Goal: Transaction & Acquisition: Obtain resource

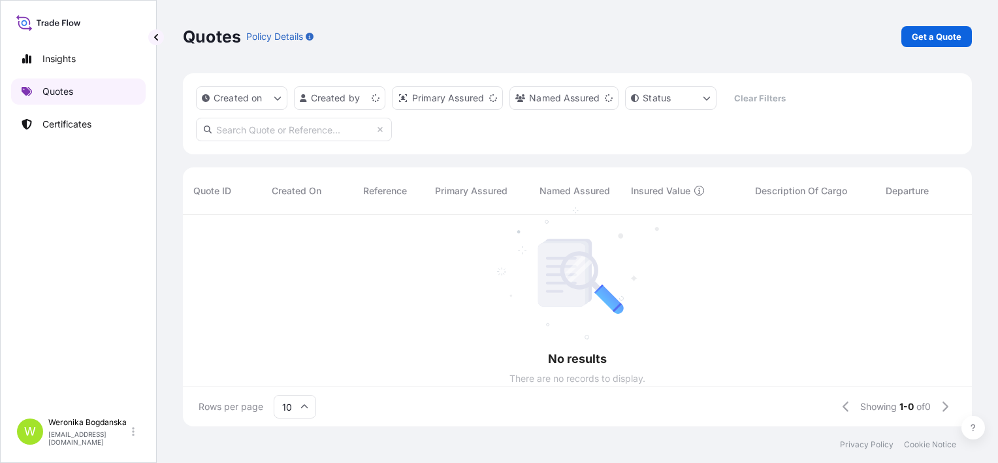
scroll to position [209, 779]
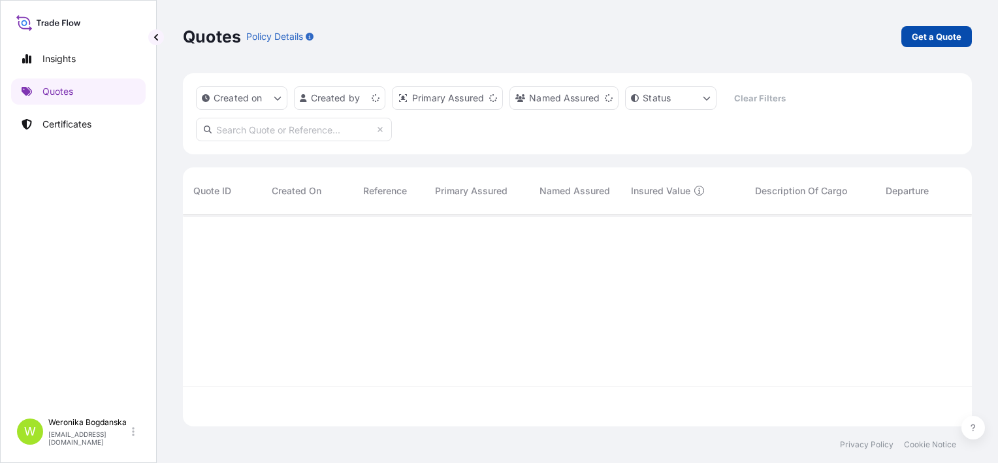
click at [931, 39] on p "Get a Quote" at bounding box center [937, 36] width 50 height 13
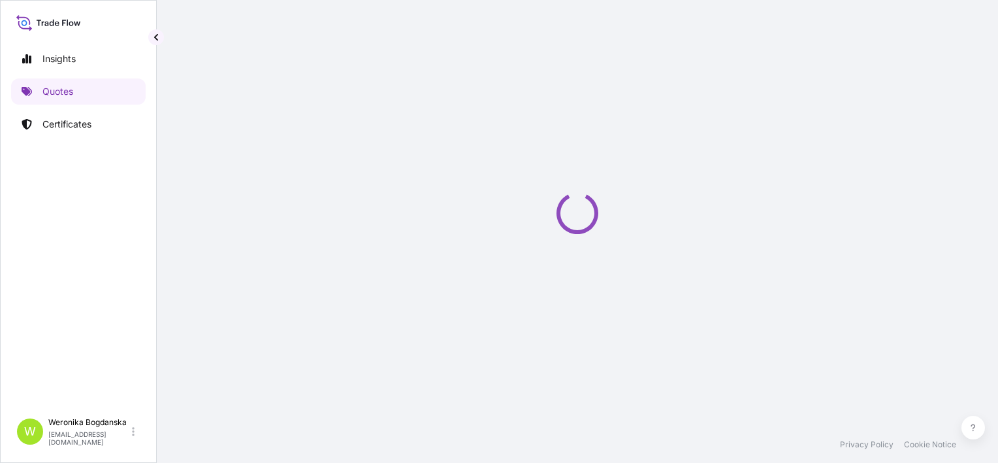
scroll to position [21, 0]
select select "Sea"
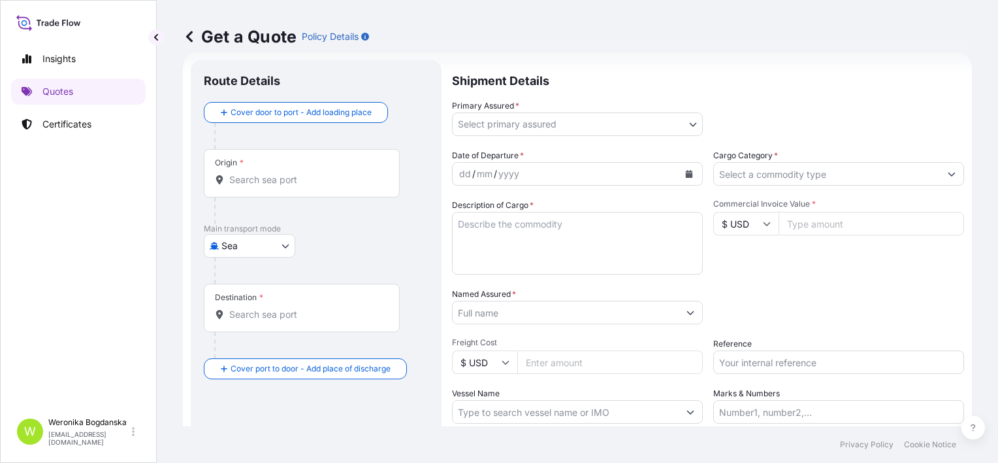
click at [238, 180] on input "Origin *" at bounding box center [306, 179] width 154 height 13
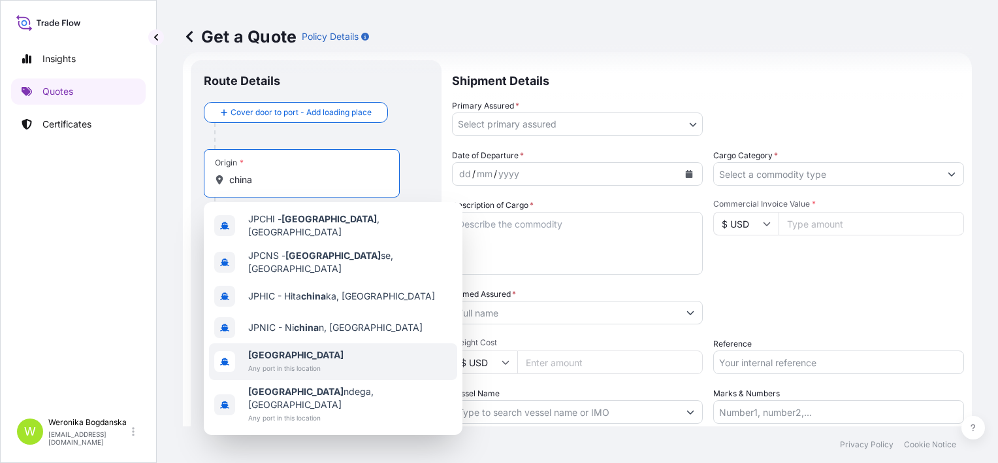
click at [272, 349] on b "[GEOGRAPHIC_DATA]" at bounding box center [295, 354] width 95 height 11
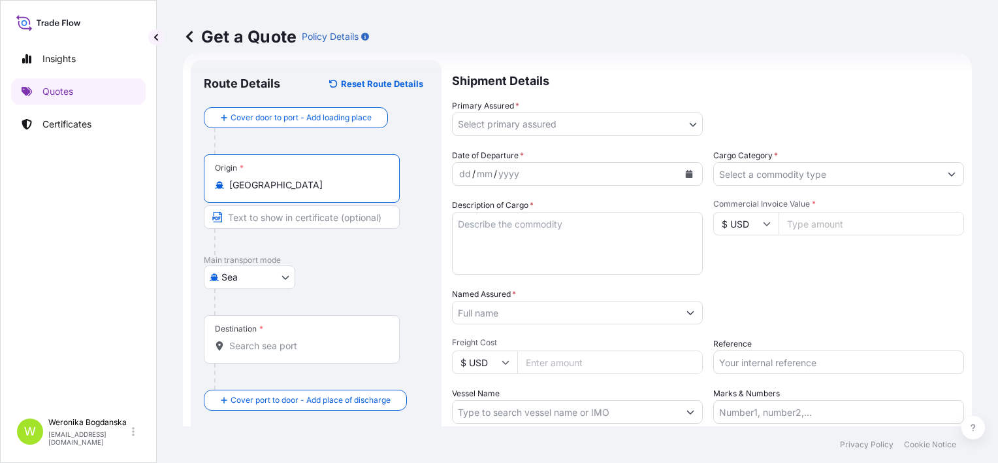
type input "[GEOGRAPHIC_DATA]"
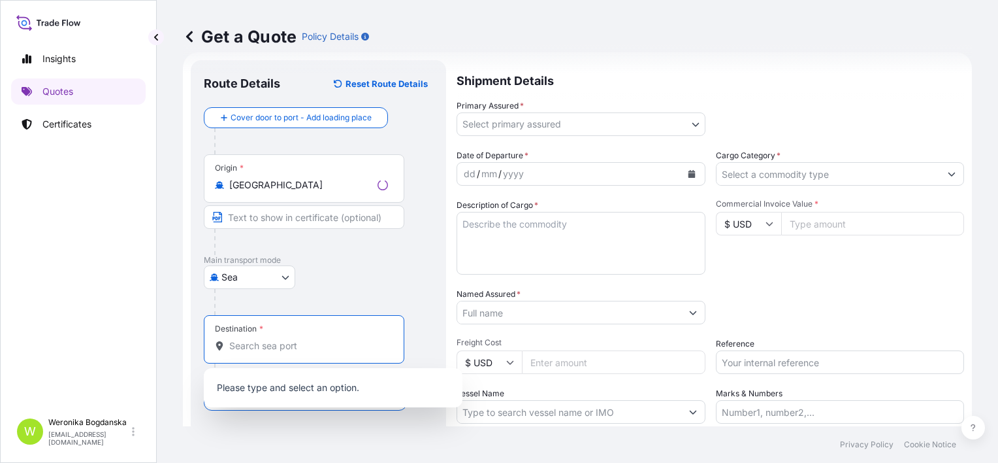
click at [267, 348] on input "Destination *" at bounding box center [308, 345] width 159 height 13
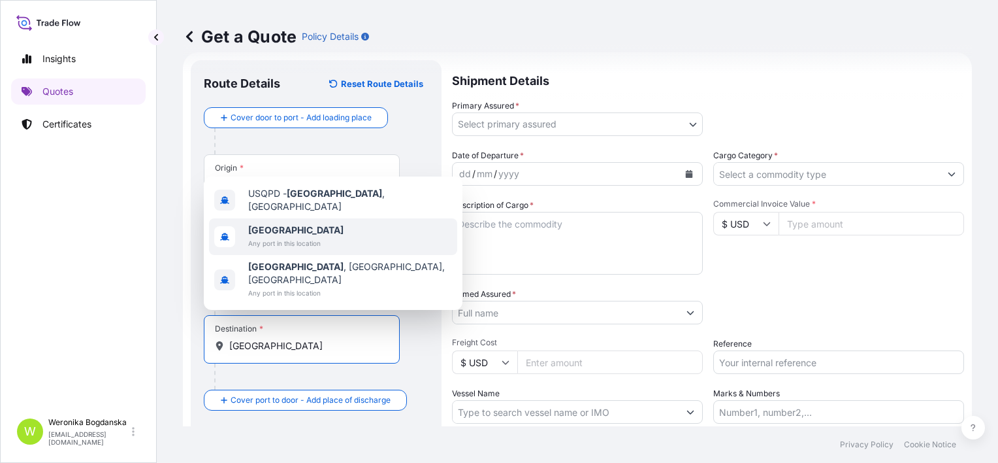
click at [293, 250] on span "Any port in this location" at bounding box center [295, 243] width 95 height 13
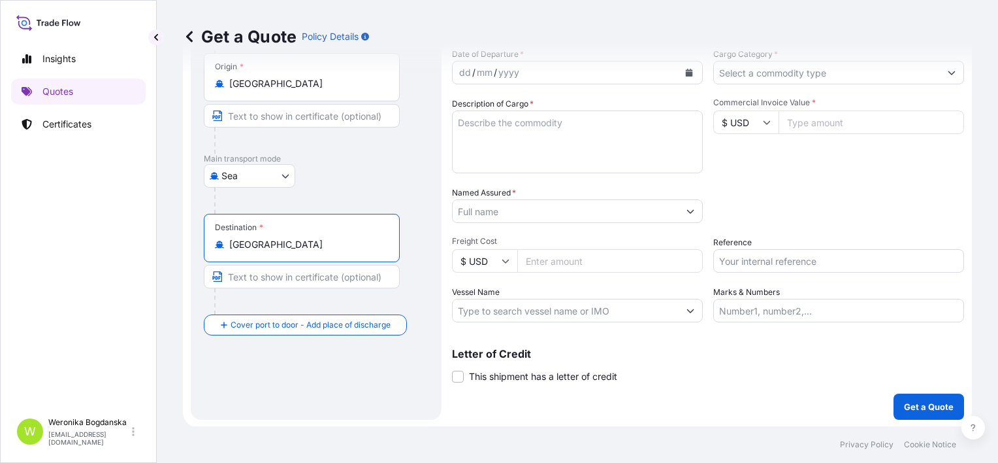
scroll to position [123, 0]
type input "[GEOGRAPHIC_DATA]"
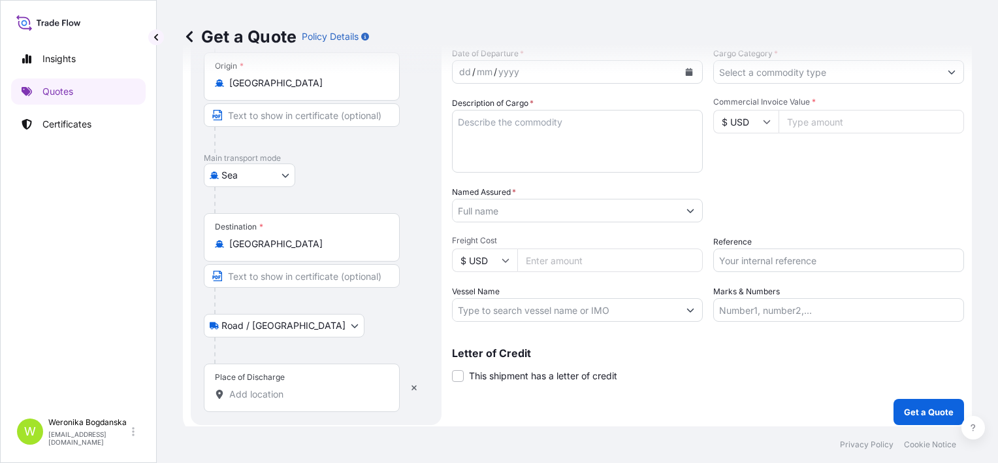
click at [259, 395] on input "Place of Discharge" at bounding box center [306, 393] width 154 height 13
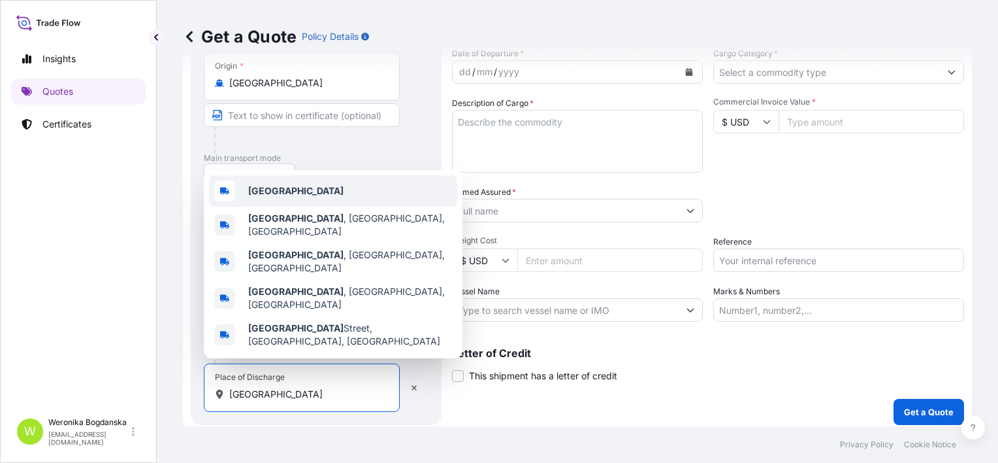
click at [286, 206] on div "[GEOGRAPHIC_DATA]" at bounding box center [333, 190] width 248 height 31
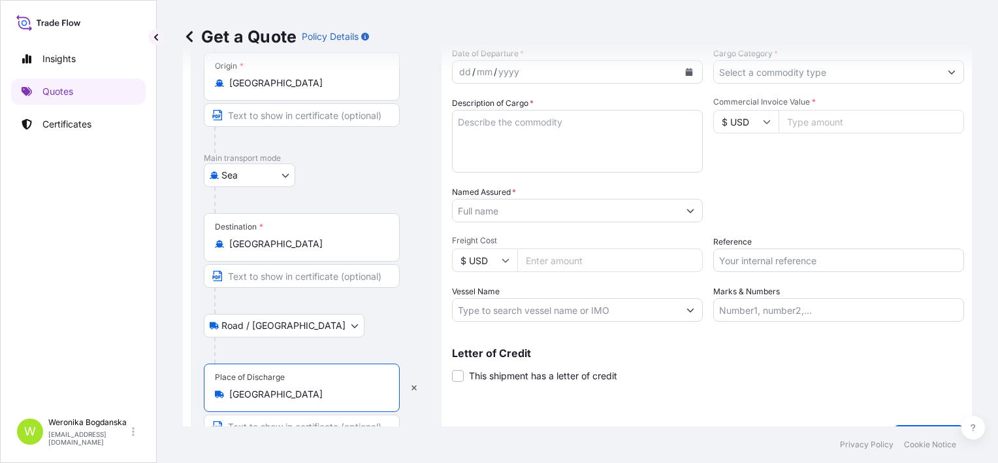
type input "[GEOGRAPHIC_DATA]"
click at [681, 71] on div "Get a Quote Policy Details" at bounding box center [577, 36] width 789 height 73
click at [695, 77] on button "Calendar" at bounding box center [689, 71] width 21 height 21
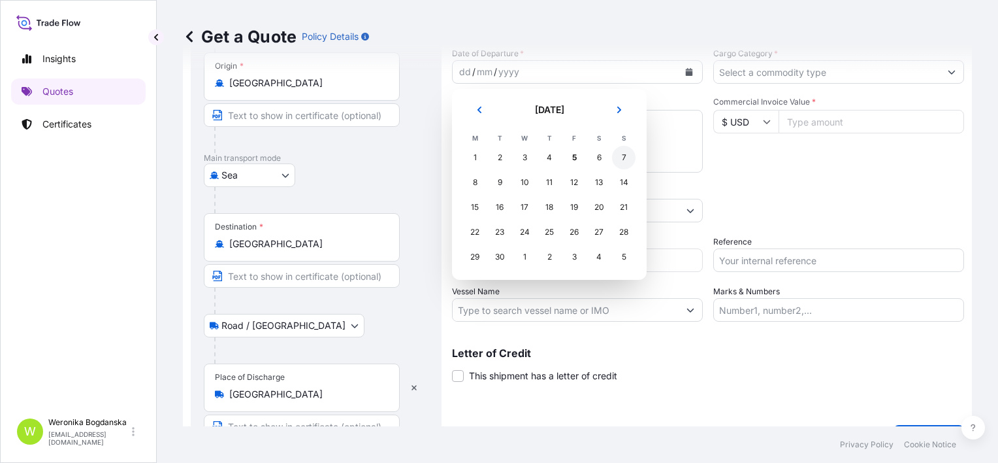
click at [630, 161] on div "7" at bounding box center [624, 158] width 24 height 24
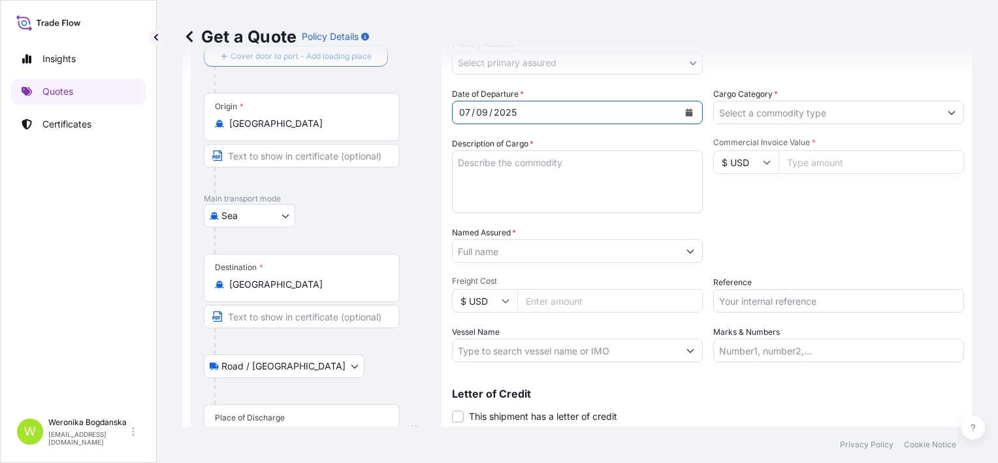
scroll to position [0, 0]
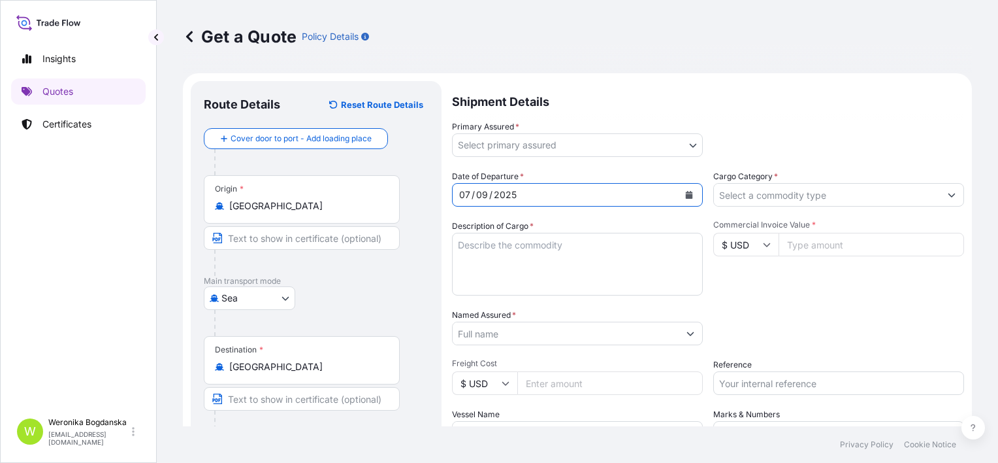
click at [685, 144] on body "Selected Date: [DATE] Insights Quotes Certificates W [PERSON_NAME] [EMAIL_ADDRE…" at bounding box center [499, 231] width 998 height 463
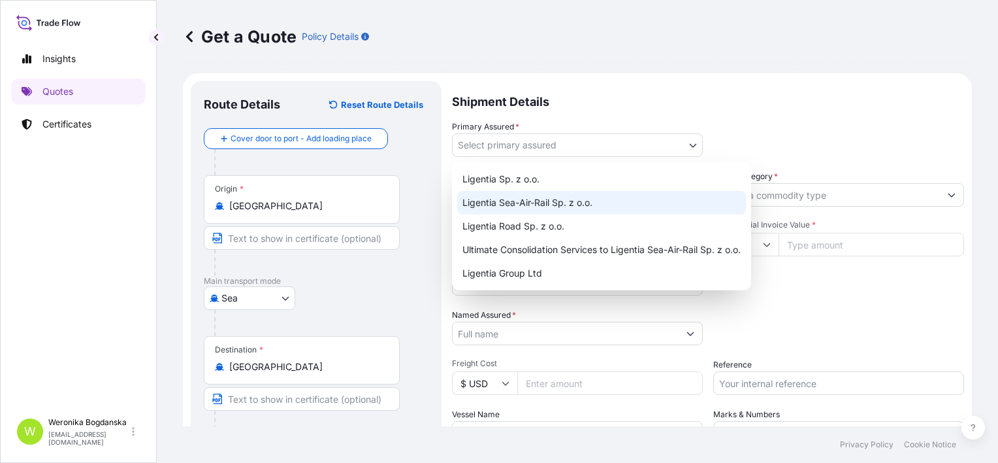
click at [559, 197] on div "Ligentia Sea-Air-Rail Sp. z o.o." at bounding box center [601, 203] width 289 height 24
select select "31440"
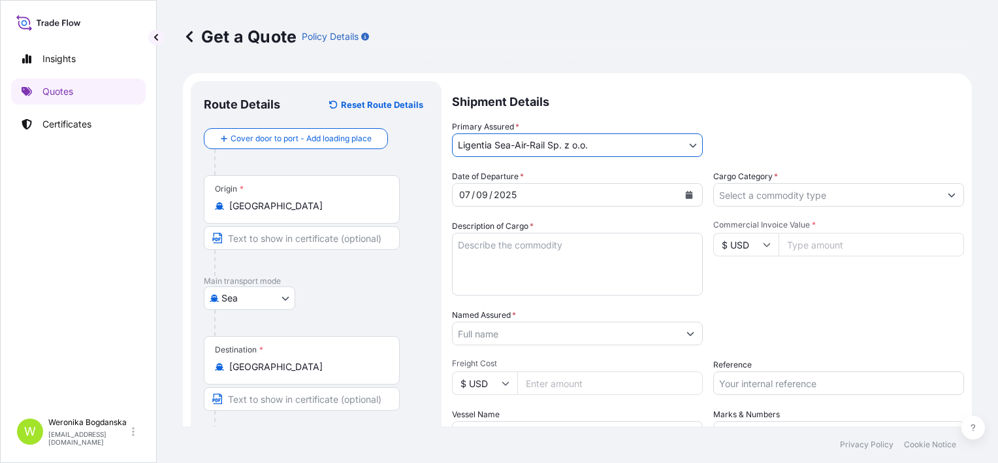
click at [756, 193] on input "Cargo Category *" at bounding box center [827, 195] width 226 height 24
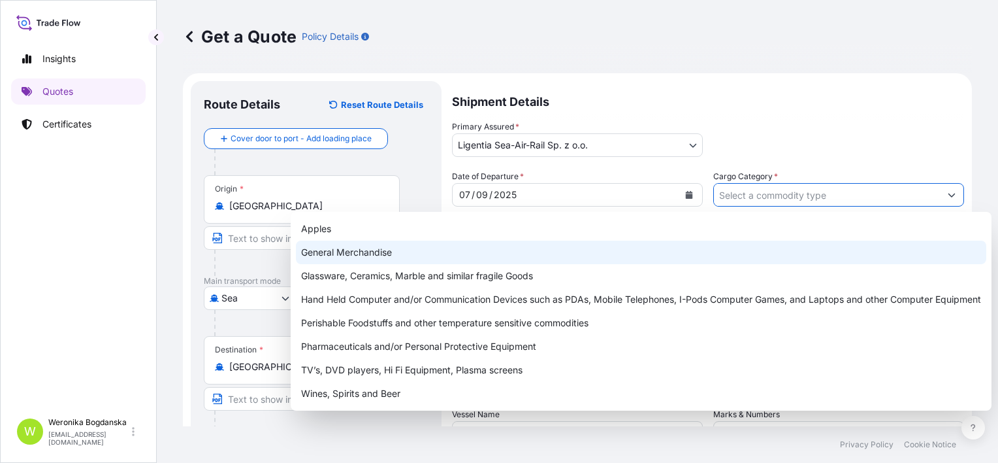
click at [629, 256] on div "General Merchandise" at bounding box center [641, 252] width 691 height 24
type input "General Merchandise"
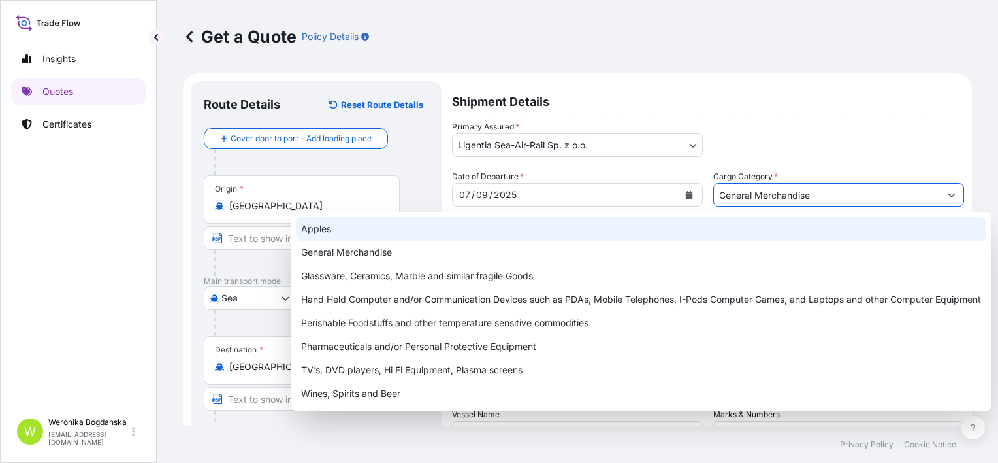
click at [764, 125] on div "Primary Assured * Ligentia Sea-Air-Rail Sp. z o.o. Ligentia Sp. z o.o. Ligentia…" at bounding box center [708, 138] width 512 height 37
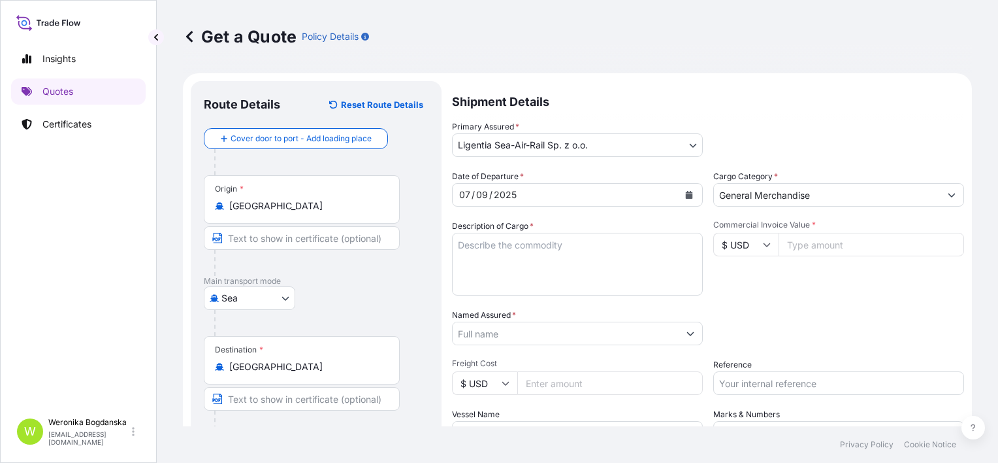
click at [481, 260] on textarea "Description of Cargo *" at bounding box center [577, 264] width 251 height 63
paste textarea "LOTION DISPENSER"
click at [453, 243] on textarea "LOTION DISPENSER, TUMBLER" at bounding box center [577, 264] width 251 height 63
click at [491, 244] on textarea "LOTION DISPENSER, TUMBLER" at bounding box center [577, 264] width 251 height 63
paste textarea "LCL16457"
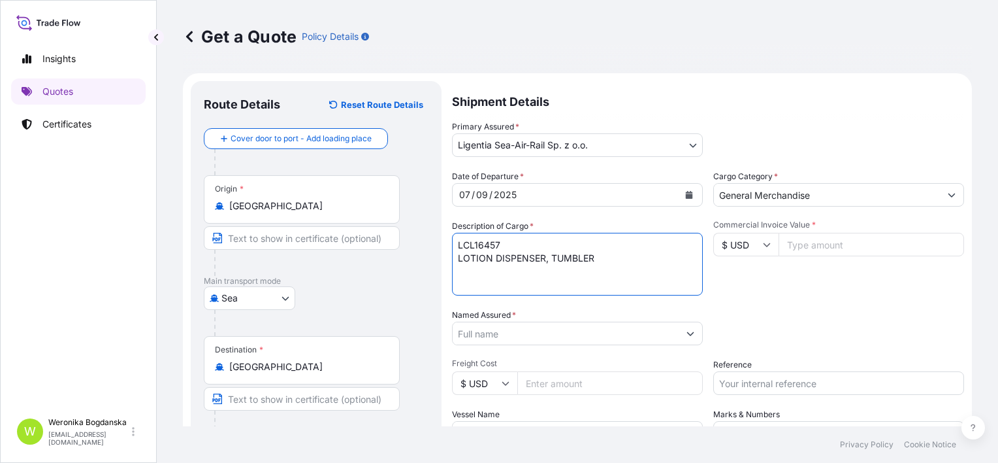
click at [633, 265] on textarea "LCL16457 LOTION DISPENSER, TUMBLER" at bounding box center [577, 264] width 251 height 63
paste textarea "EMCU1631604"
paste textarea "1262.00 KG 7.61 M3"
type textarea "LCL16457 LOTION DISPENSER, TUMBLER EMCU1631604 40HC; 1262.00 KG 7.61 M3 182 CTN"
click at [793, 240] on input "Commercial Invoice Value *" at bounding box center [872, 245] width 186 height 24
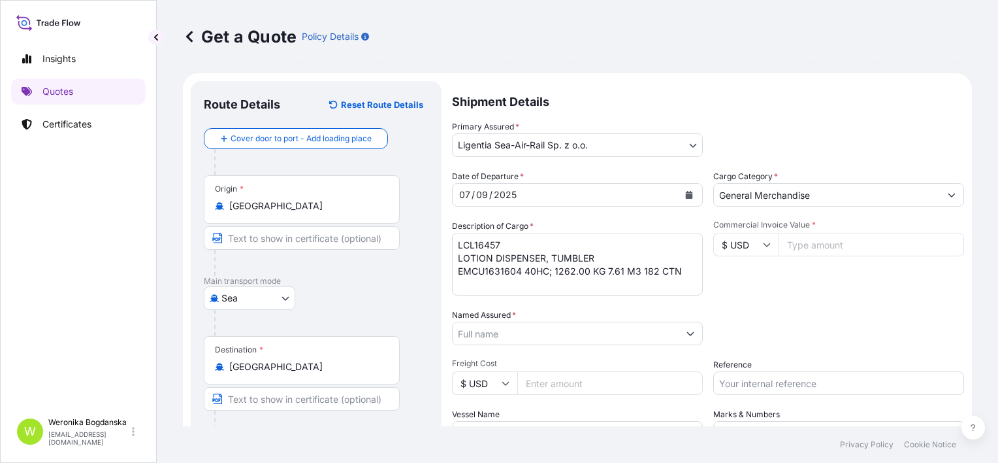
paste input "4426.56"
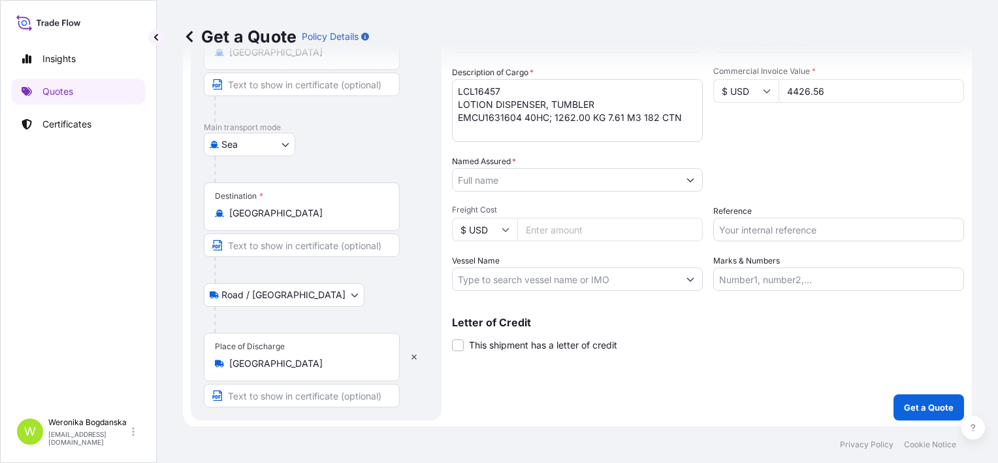
scroll to position [154, 0]
type input "4426.56"
click at [597, 186] on input "Named Assured *" at bounding box center [566, 179] width 226 height 24
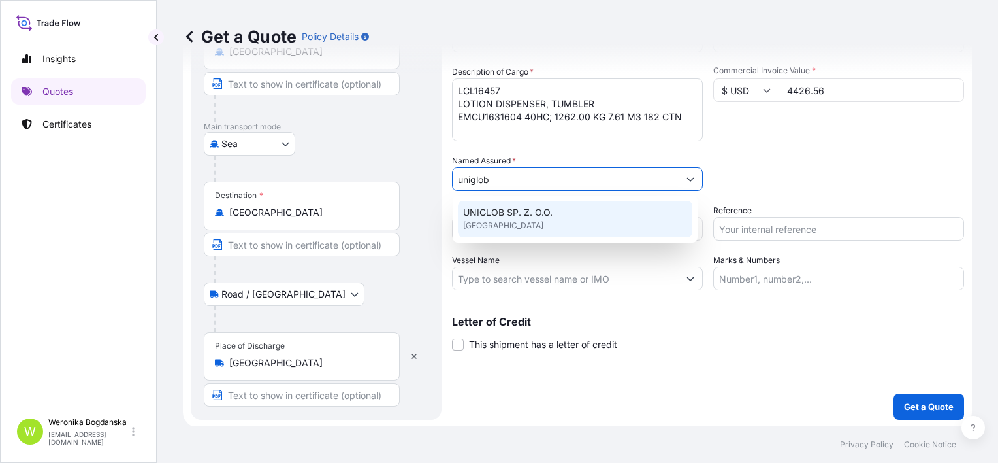
click at [529, 216] on span "UNIGLOB SP. Z. O.O." at bounding box center [508, 212] width 90 height 13
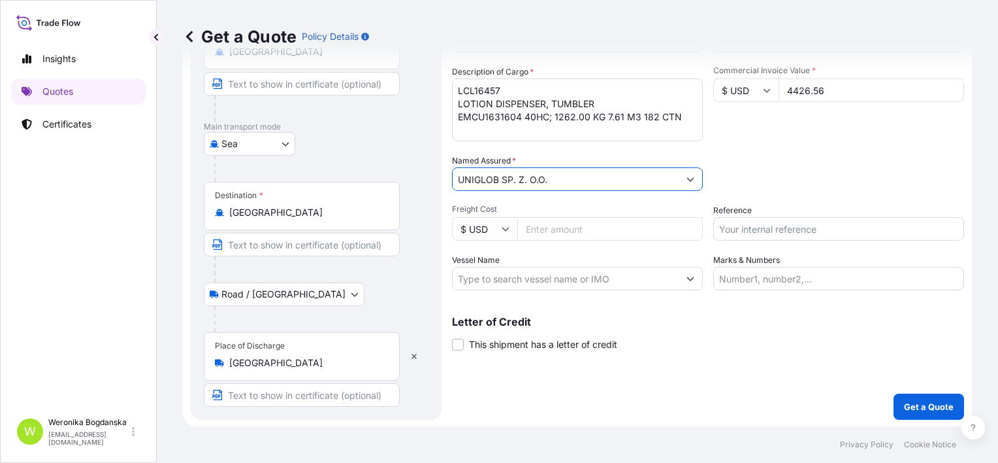
type input "UNIGLOB SP. Z. O.O."
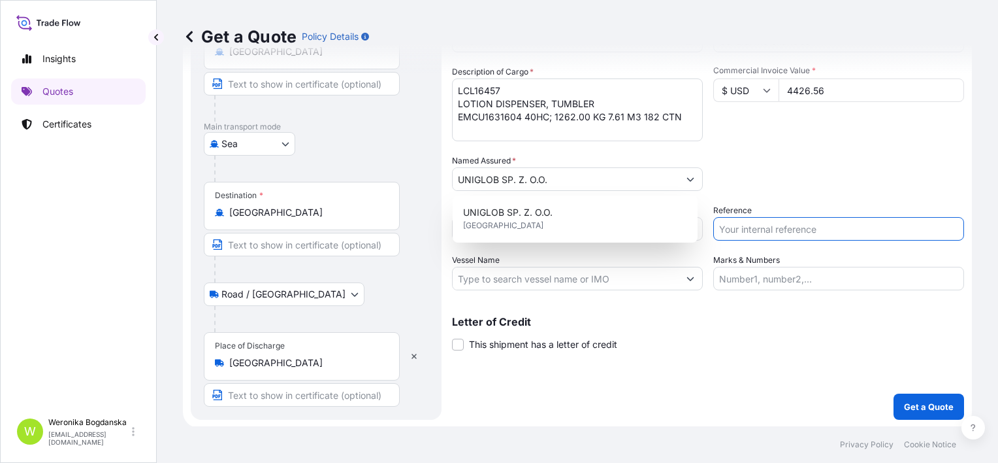
click at [766, 230] on input "Reference" at bounding box center [838, 229] width 251 height 24
paste input "S02026290"
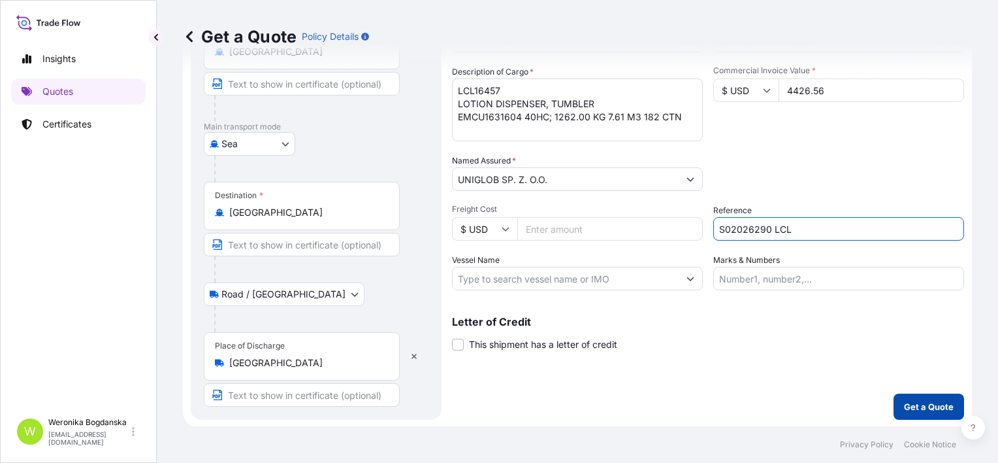
type input "S02026290 LCL"
click at [928, 406] on p "Get a Quote" at bounding box center [929, 406] width 50 height 13
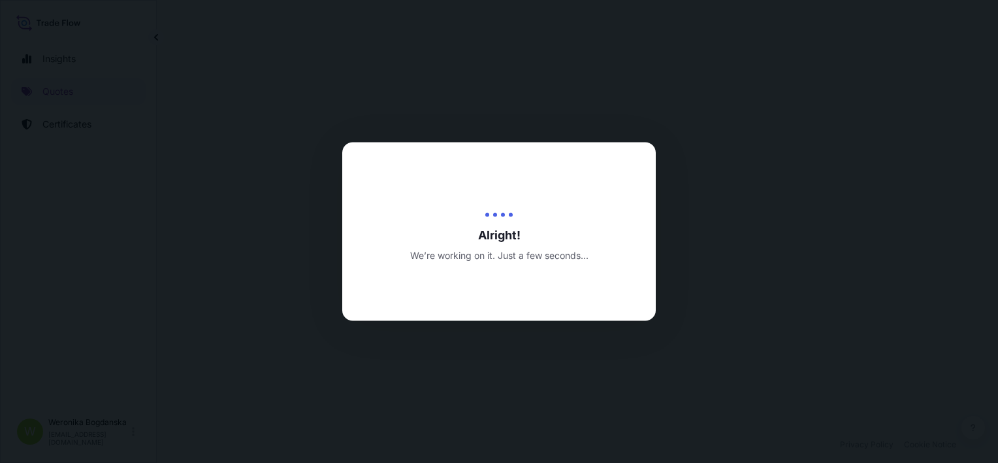
select select "Sea"
select select "Road / [GEOGRAPHIC_DATA]"
select select "31440"
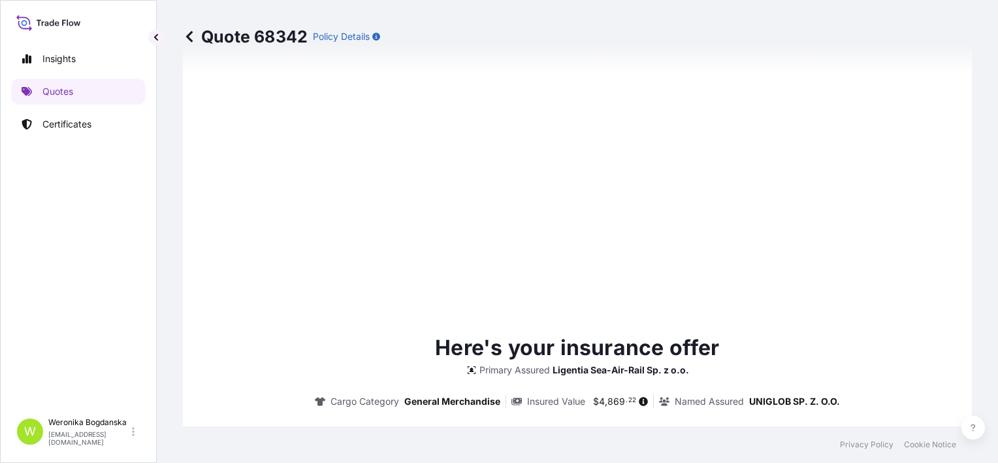
type input "[DATE]"
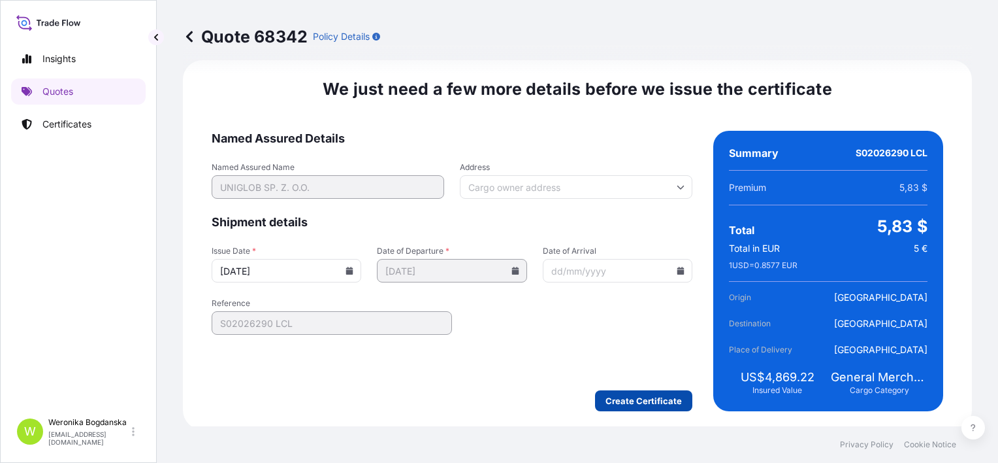
scroll to position [1734, 0]
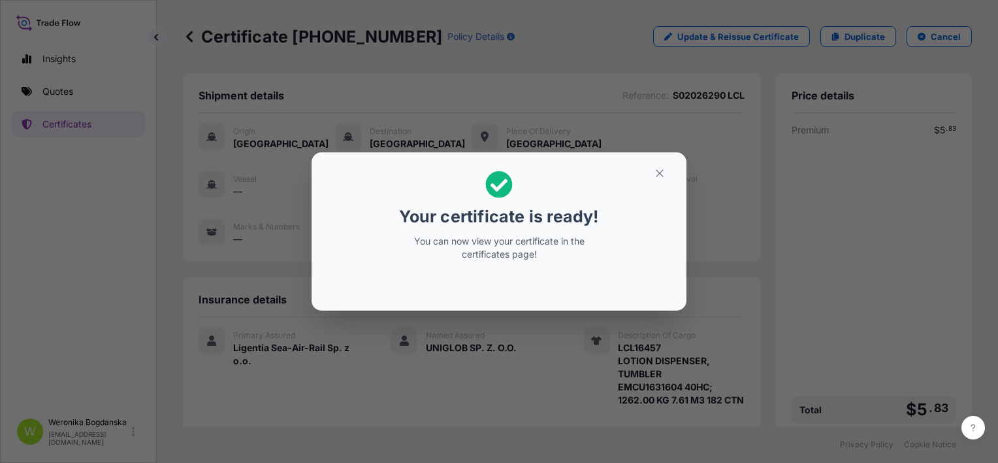
click at [573, 338] on div "Your certificate is ready! You can now view your certificate in the certificate…" at bounding box center [499, 231] width 998 height 463
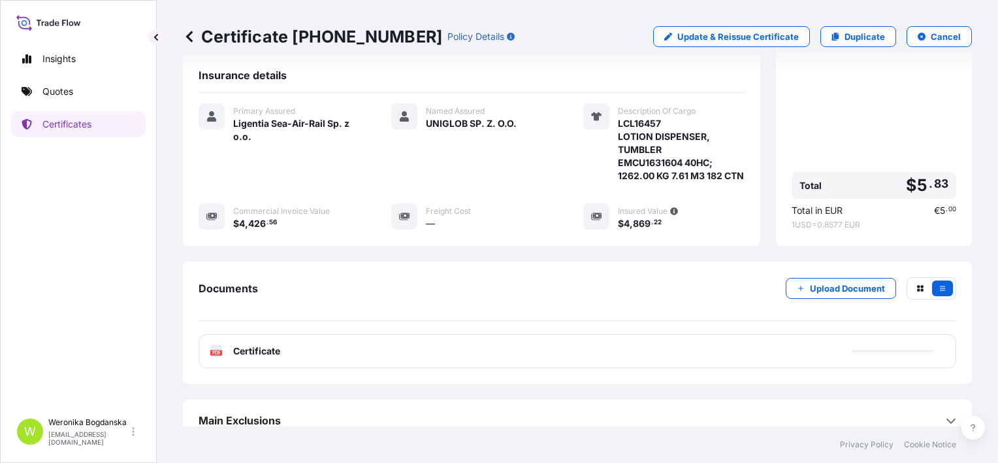
scroll to position [248, 0]
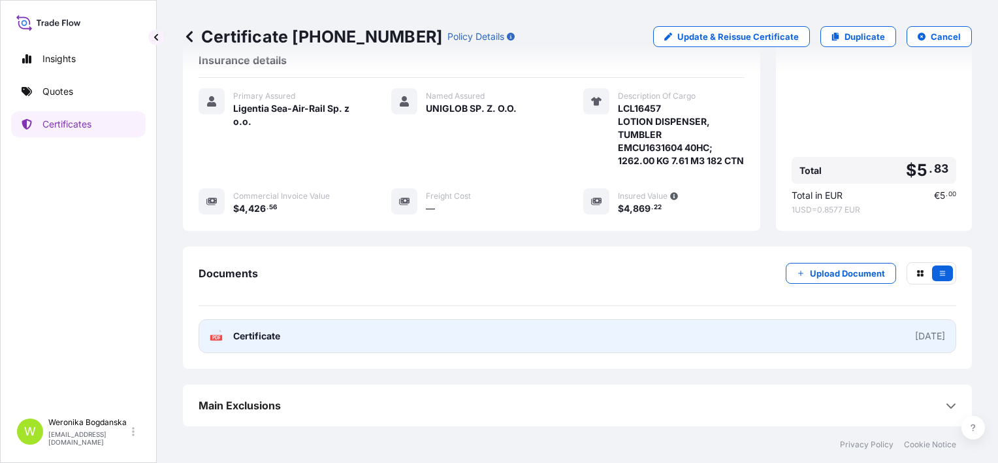
click at [612, 319] on link "PDF Certificate [DATE]" at bounding box center [578, 336] width 758 height 34
